Goal: Find specific page/section: Find specific page/section

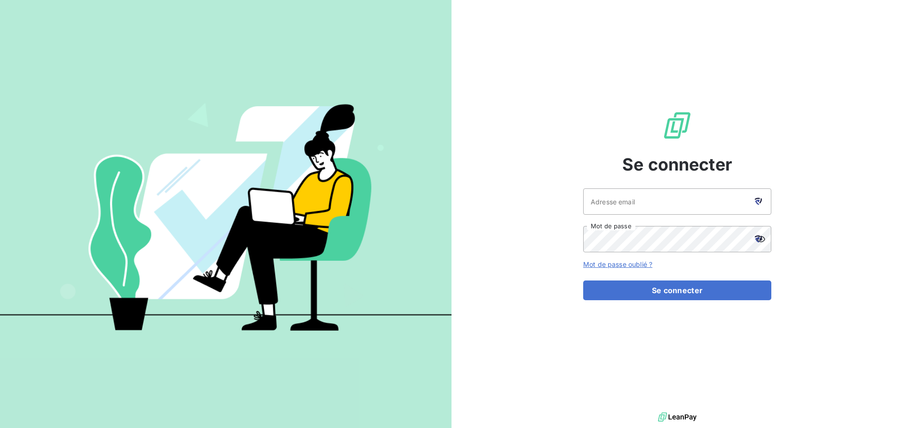
click at [759, 203] on icon at bounding box center [760, 200] width 3 height 5
click at [759, 201] on icon at bounding box center [757, 202] width 5 height 5
type input "[PERSON_NAME][EMAIL_ADDRESS][DOMAIN_NAME]"
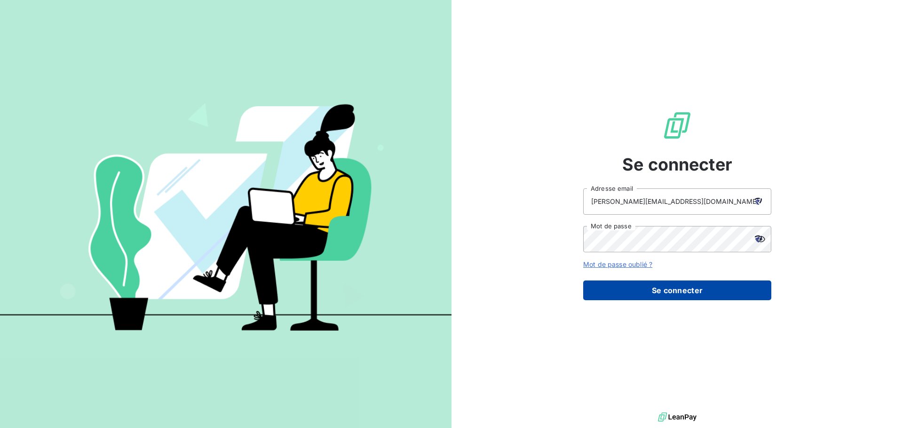
click at [707, 291] on button "Se connecter" at bounding box center [677, 291] width 188 height 20
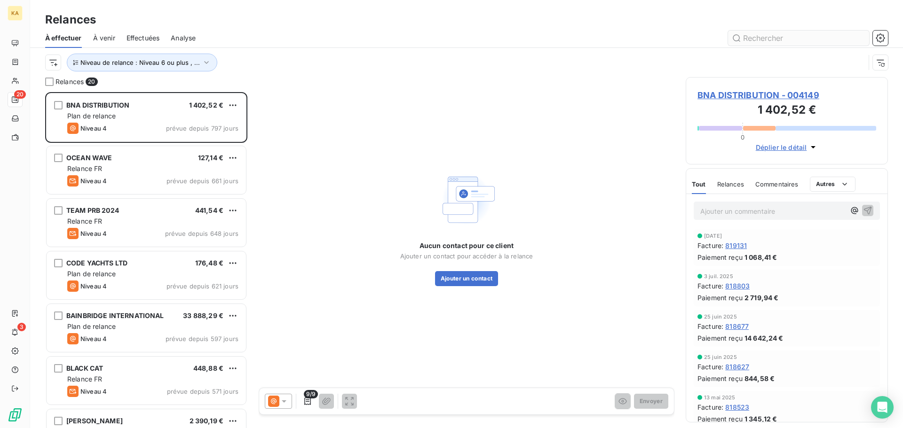
click at [786, 35] on input "text" at bounding box center [798, 38] width 141 height 15
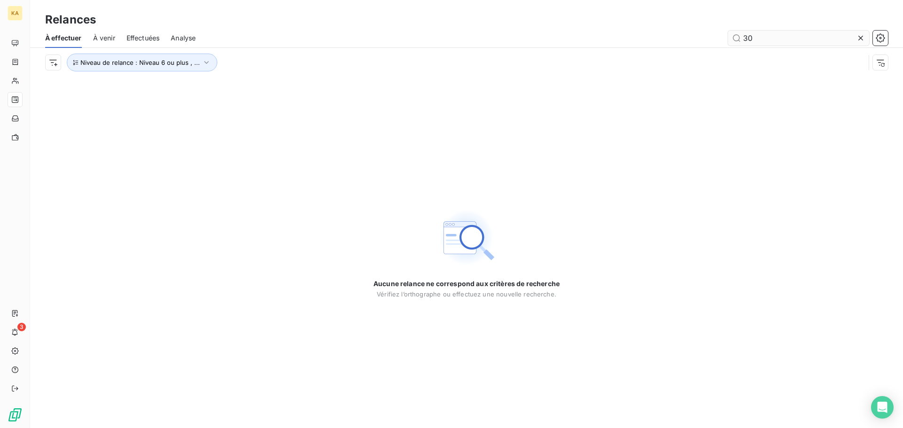
type input "3"
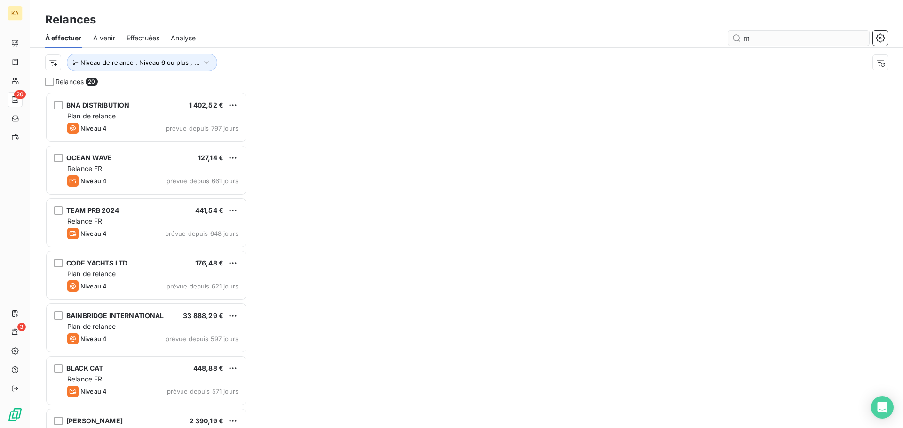
scroll to position [329, 195]
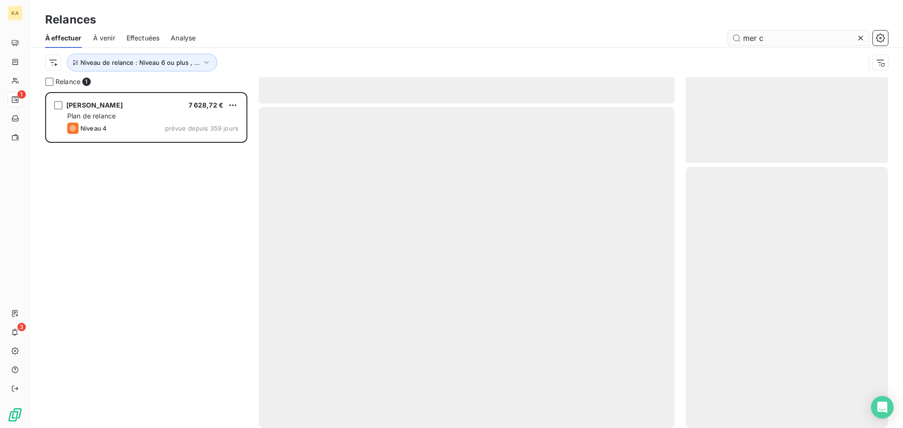
scroll to position [329, 195]
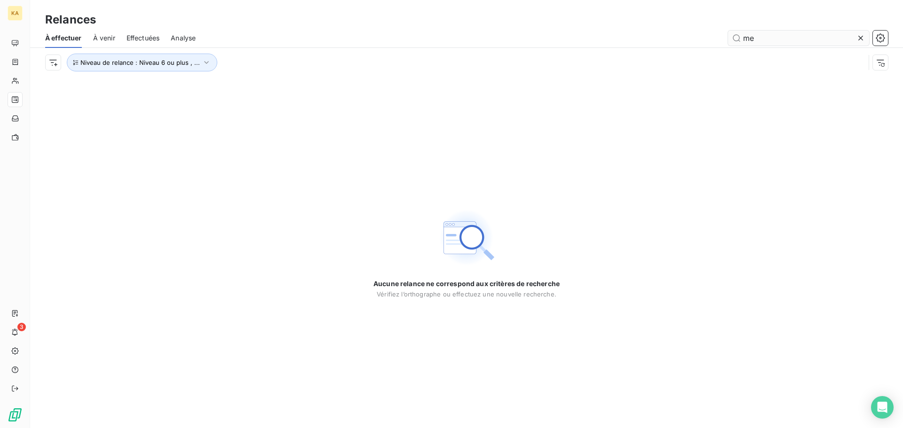
type input "m"
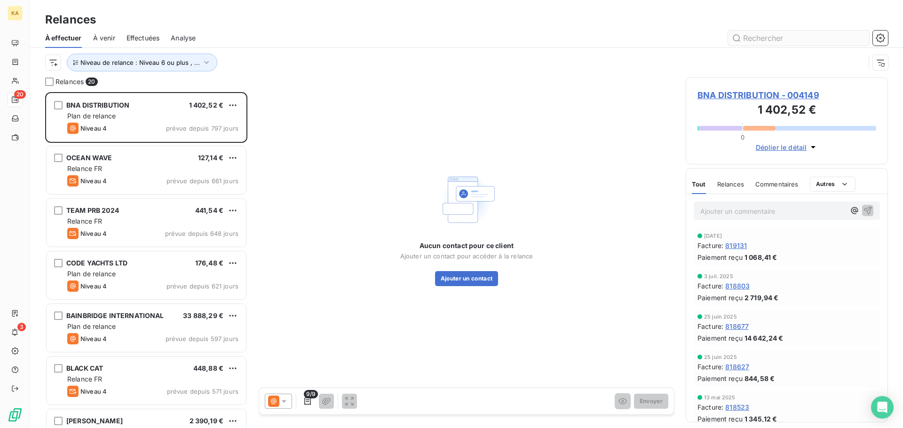
scroll to position [329, 195]
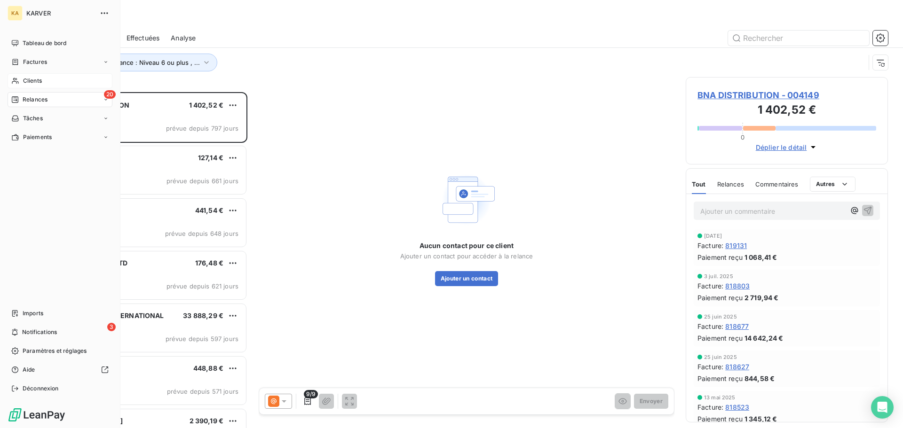
click at [34, 78] on span "Clients" at bounding box center [32, 81] width 19 height 8
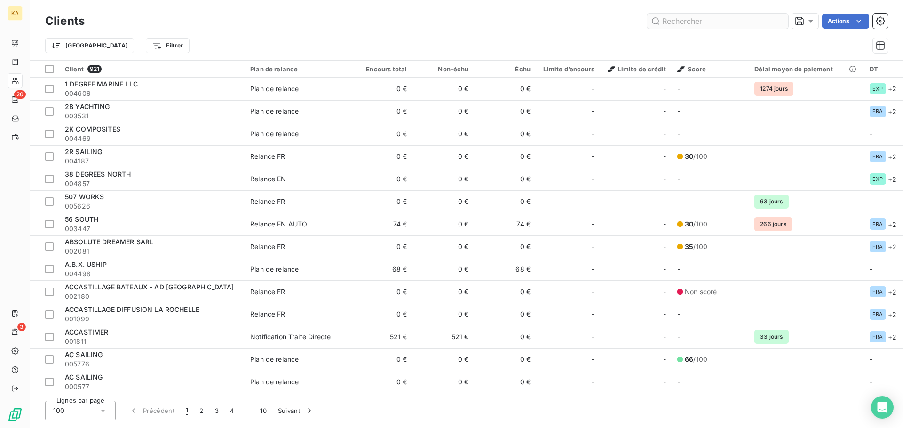
click at [749, 27] on input "text" at bounding box center [717, 21] width 141 height 15
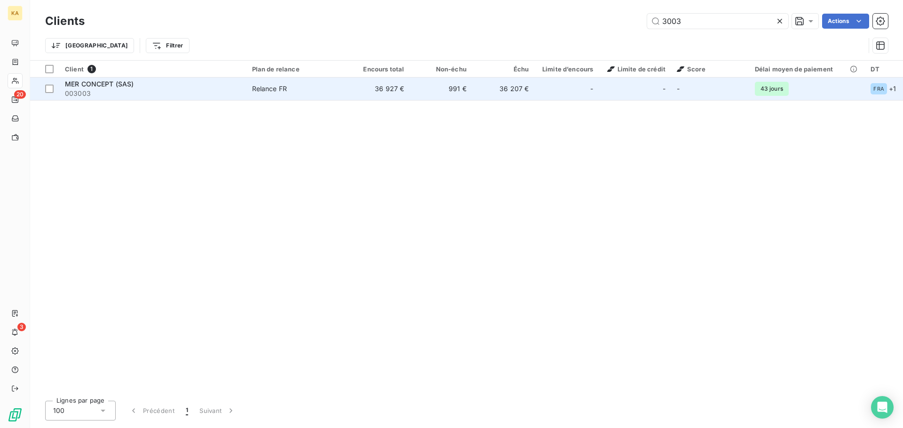
type input "3003"
click at [98, 85] on span "MER CONCEPT (SAS)" at bounding box center [99, 84] width 69 height 8
